Goal: Task Accomplishment & Management: Manage account settings

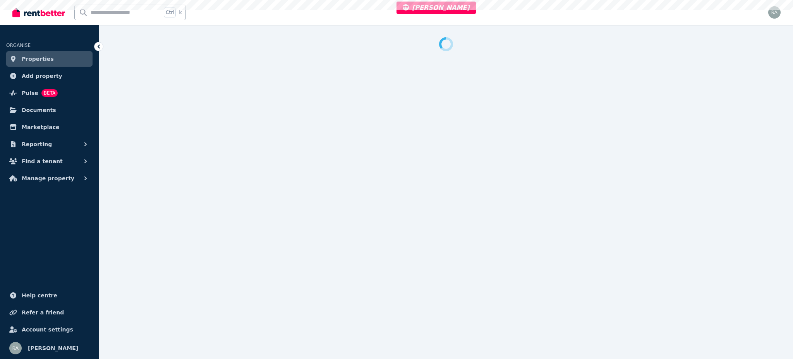
select select "**"
select select "**********"
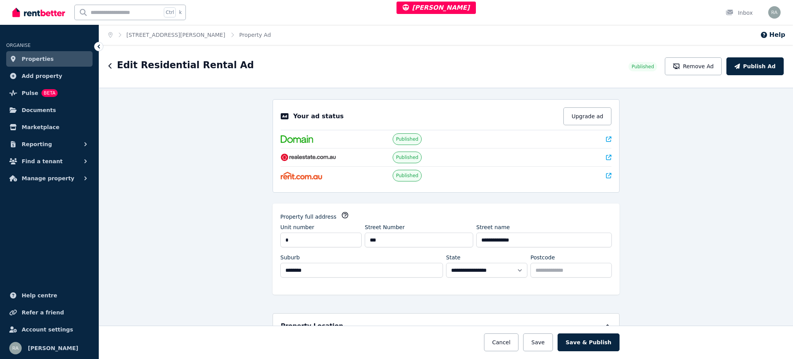
click at [174, 40] on ol "Home [STREET_ADDRESS][PERSON_NAME] Property Ad" at bounding box center [189, 35] width 181 height 20
click at [173, 36] on link "[STREET_ADDRESS][PERSON_NAME]" at bounding box center [176, 35] width 99 height 6
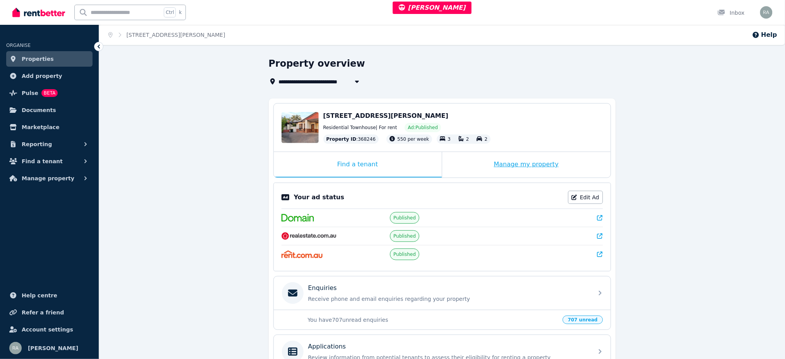
click at [478, 163] on div "Manage my property" at bounding box center [526, 165] width 169 height 26
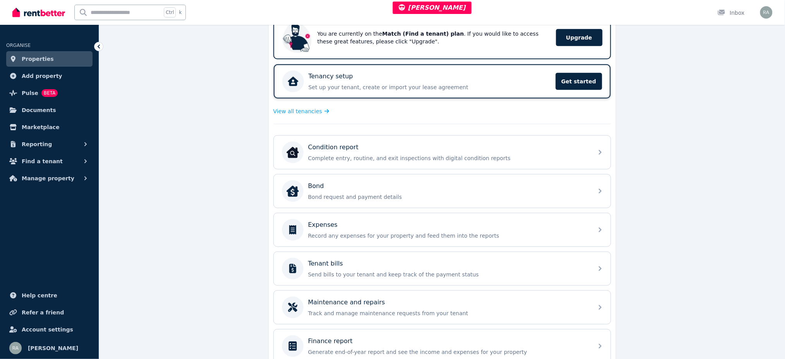
scroll to position [203, 0]
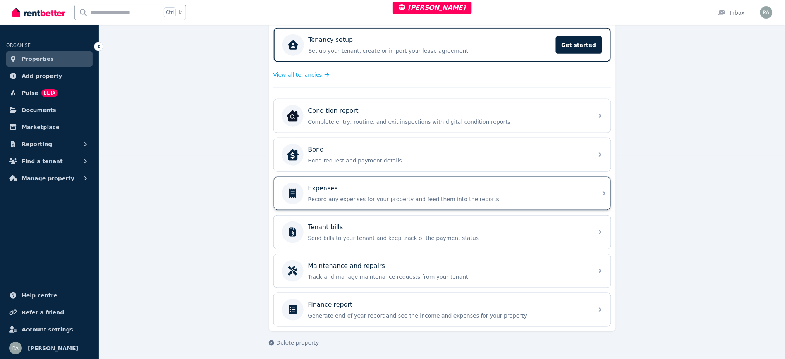
click at [368, 195] on p "Record any expenses for your property and feed them into the reports" at bounding box center [448, 199] width 280 height 8
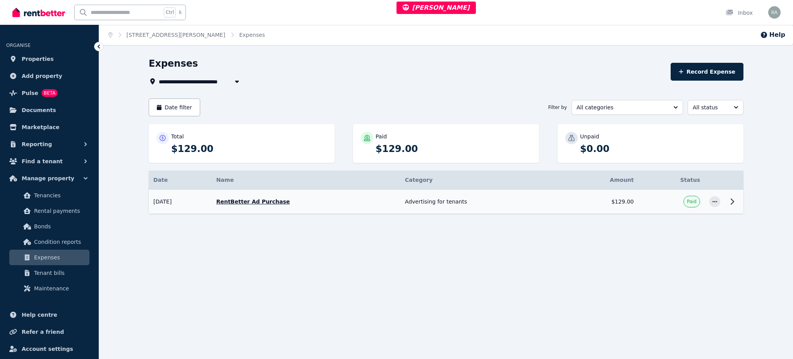
drag, startPoint x: 193, startPoint y: 198, endPoint x: 150, endPoint y: 201, distance: 42.7
click at [150, 201] on td "[DATE]" at bounding box center [180, 201] width 63 height 24
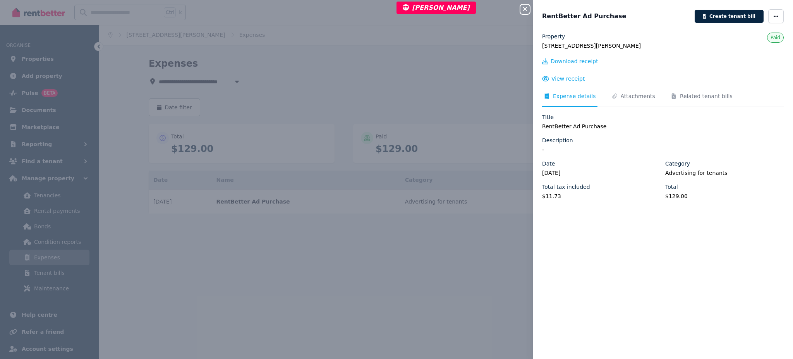
copy td "[DATE]"
drag, startPoint x: 537, startPoint y: 170, endPoint x: 571, endPoint y: 167, distance: 34.2
click at [571, 167] on div "Property [STREET_ADDRESS][PERSON_NAME] Download receipt View receipt Expense de…" at bounding box center [663, 191] width 260 height 317
copy legend "[DATE]"
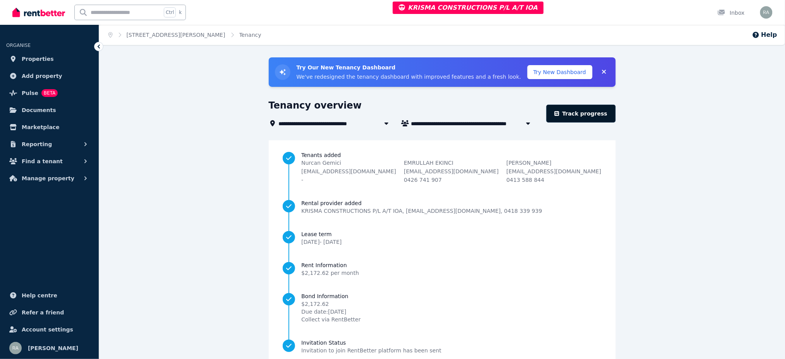
click at [588, 115] on link "Track progress" at bounding box center [581, 114] width 69 height 18
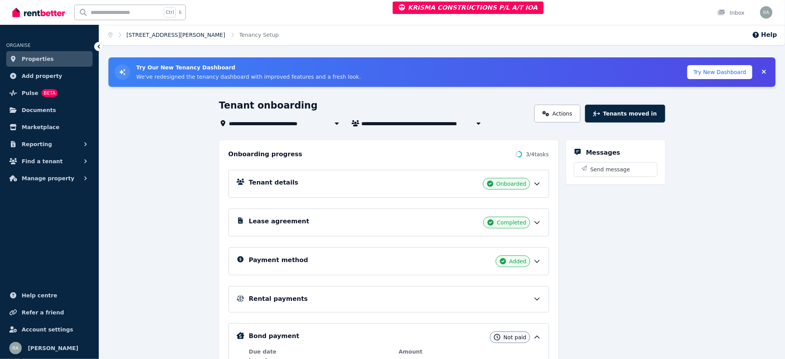
click at [179, 33] on link "Unit 4/572 MELTON HIGHWAY, SYDENHAM" at bounding box center [176, 35] width 99 height 6
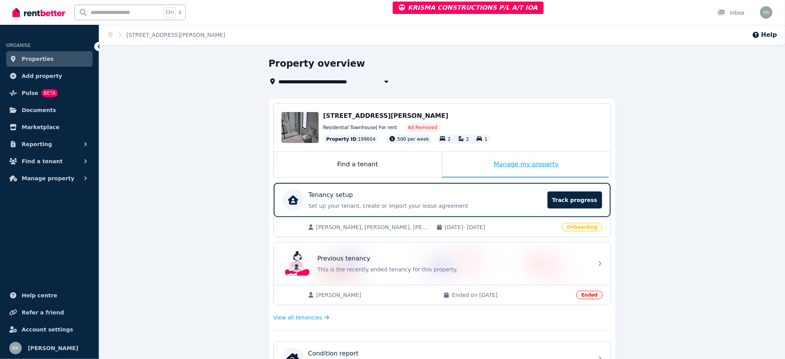
click at [472, 169] on div "Manage my property" at bounding box center [526, 165] width 169 height 26
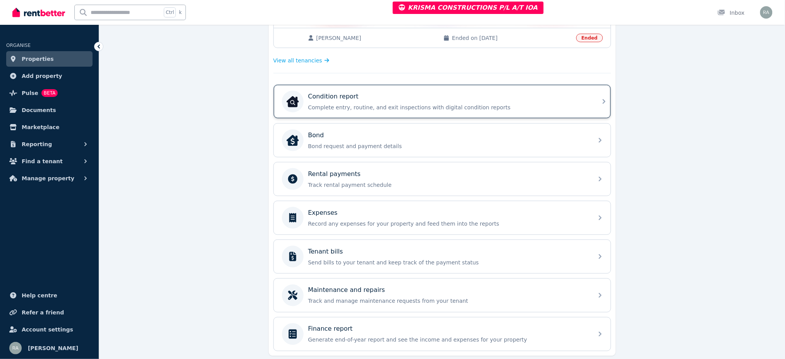
scroll to position [257, 0]
click at [373, 103] on p "Complete entry, routine, and exit inspections with digital condition reports" at bounding box center [448, 107] width 280 height 8
